Goal: Information Seeking & Learning: Learn about a topic

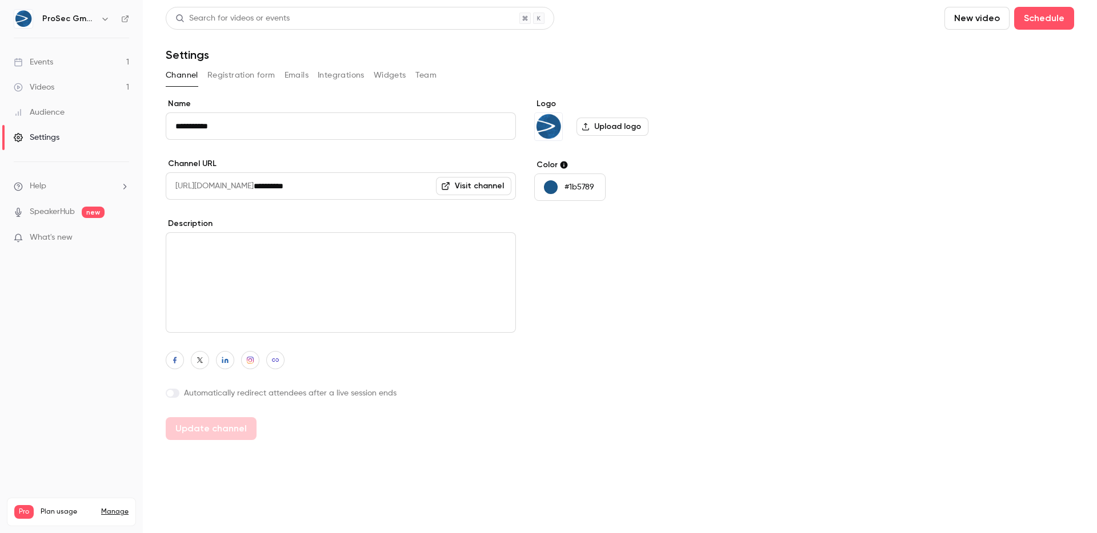
click at [51, 130] on link "Settings" at bounding box center [71, 137] width 143 height 25
click at [50, 88] on div "Videos" at bounding box center [34, 87] width 41 height 11
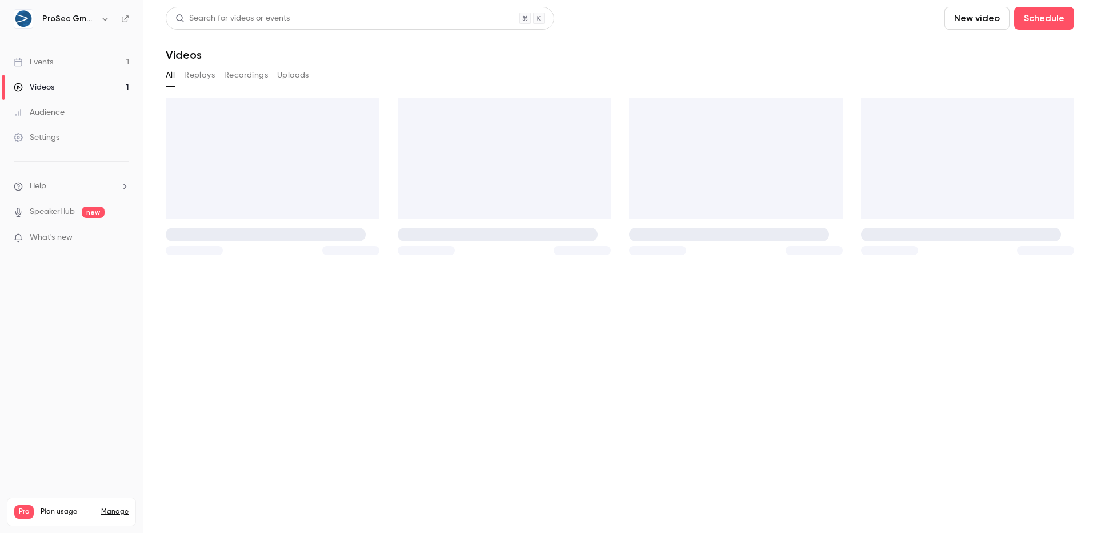
click at [74, 63] on link "Events 1" at bounding box center [71, 62] width 143 height 25
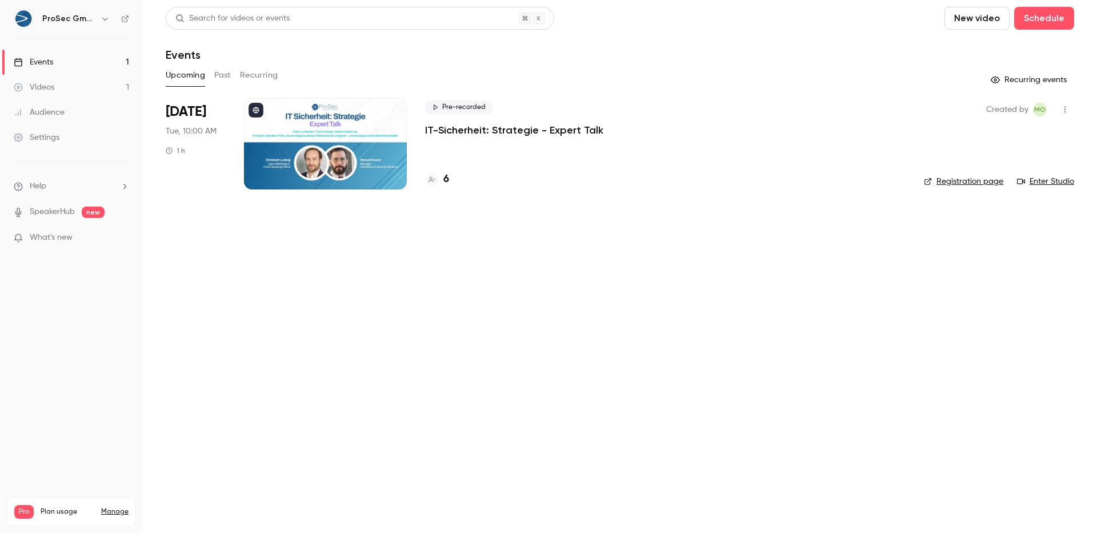
click at [665, 128] on div "Pre-recorded IT-Sicherheit: Strategie - Expert Talk" at bounding box center [665, 119] width 480 height 37
click at [601, 148] on div "Pre-recorded IT-Sicherheit: Strategie - Expert Talk 6" at bounding box center [665, 143] width 480 height 91
click at [574, 133] on p "IT-Sicherheit: Strategie - Expert Talk" at bounding box center [514, 130] width 178 height 14
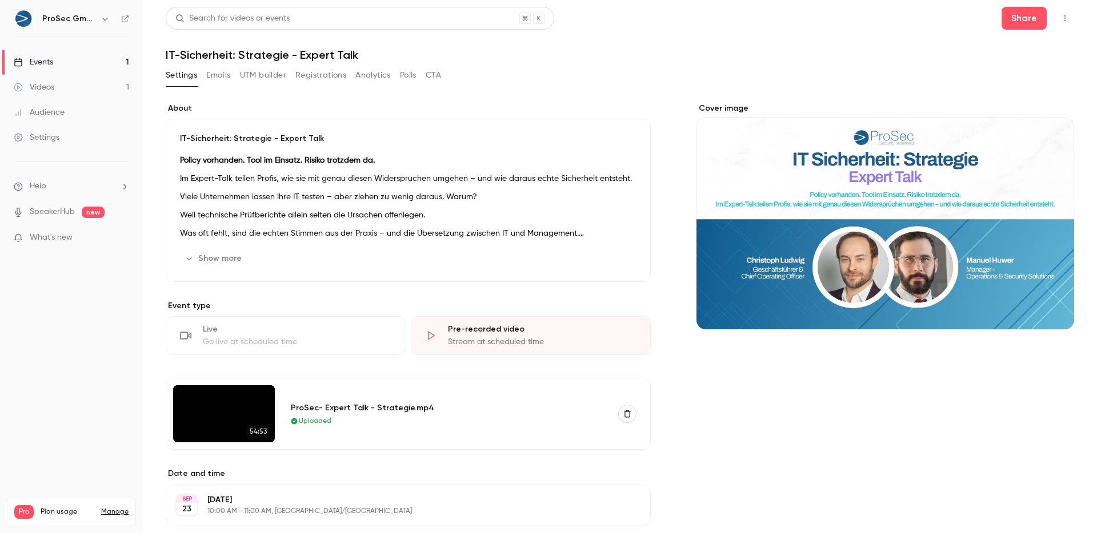
click at [227, 76] on button "Emails" at bounding box center [218, 75] width 24 height 18
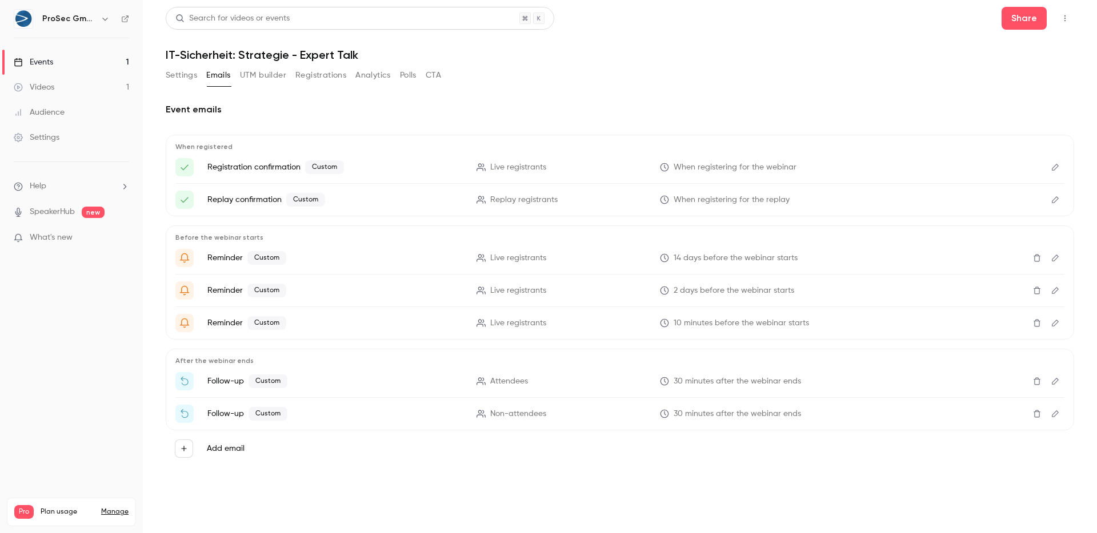
click at [303, 74] on button "Registrations" at bounding box center [320, 75] width 51 height 18
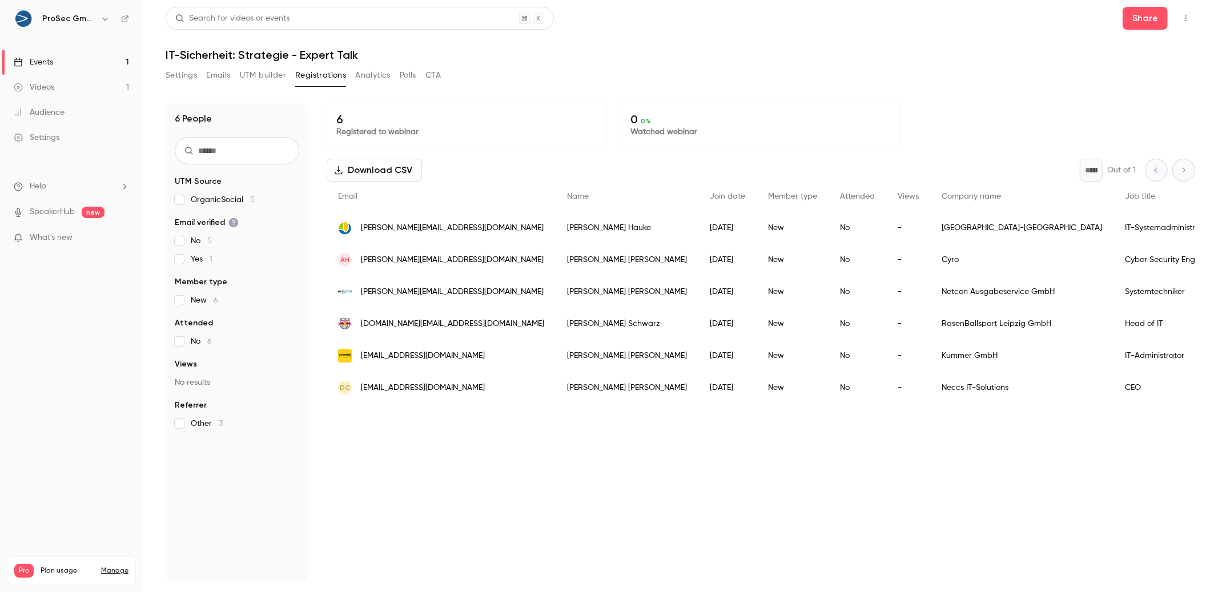
click at [572, 228] on div "[PERSON_NAME]" at bounding box center [627, 228] width 143 height 32
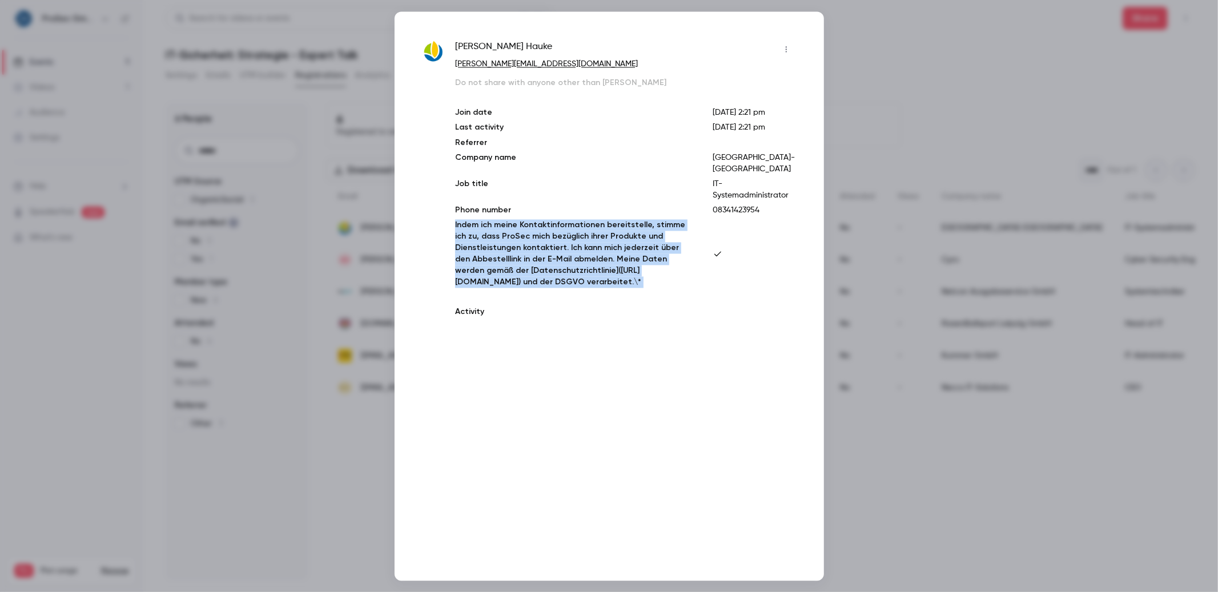
click at [572, 228] on p "Indem ich meine Kontaktinformationen bereitstelle, stimme ich zu, dass ProSec m…" at bounding box center [574, 253] width 239 height 69
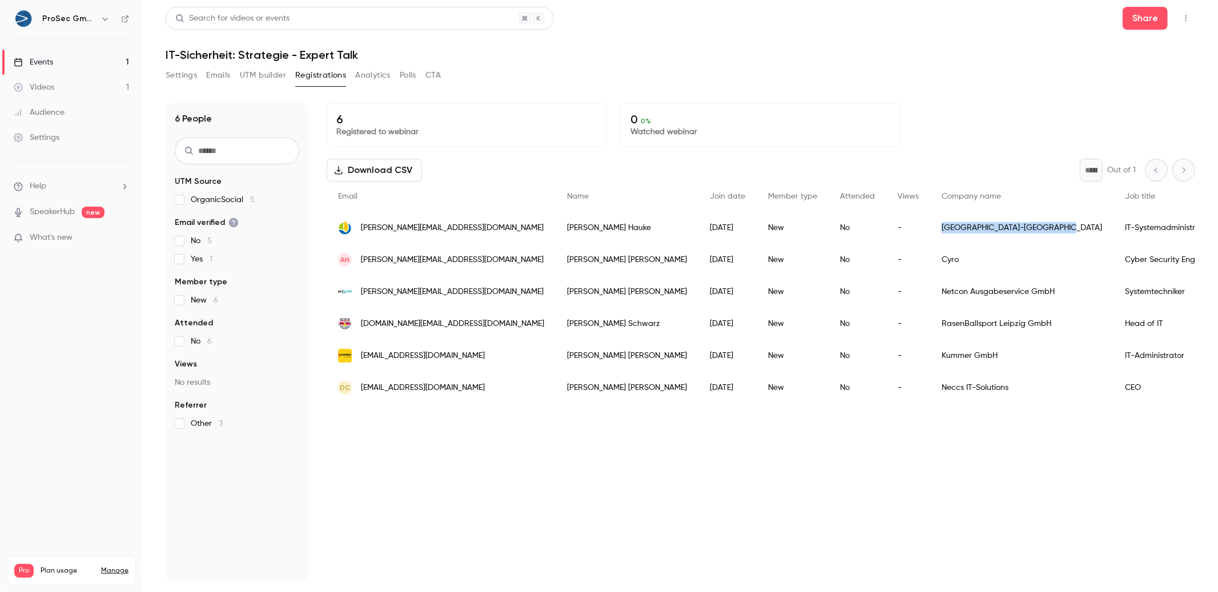
drag, startPoint x: 880, startPoint y: 226, endPoint x: 980, endPoint y: 231, distance: 100.1
click at [980, 231] on div "[GEOGRAPHIC_DATA]-[GEOGRAPHIC_DATA]" at bounding box center [1021, 228] width 183 height 32
